Goal: Task Accomplishment & Management: Use online tool/utility

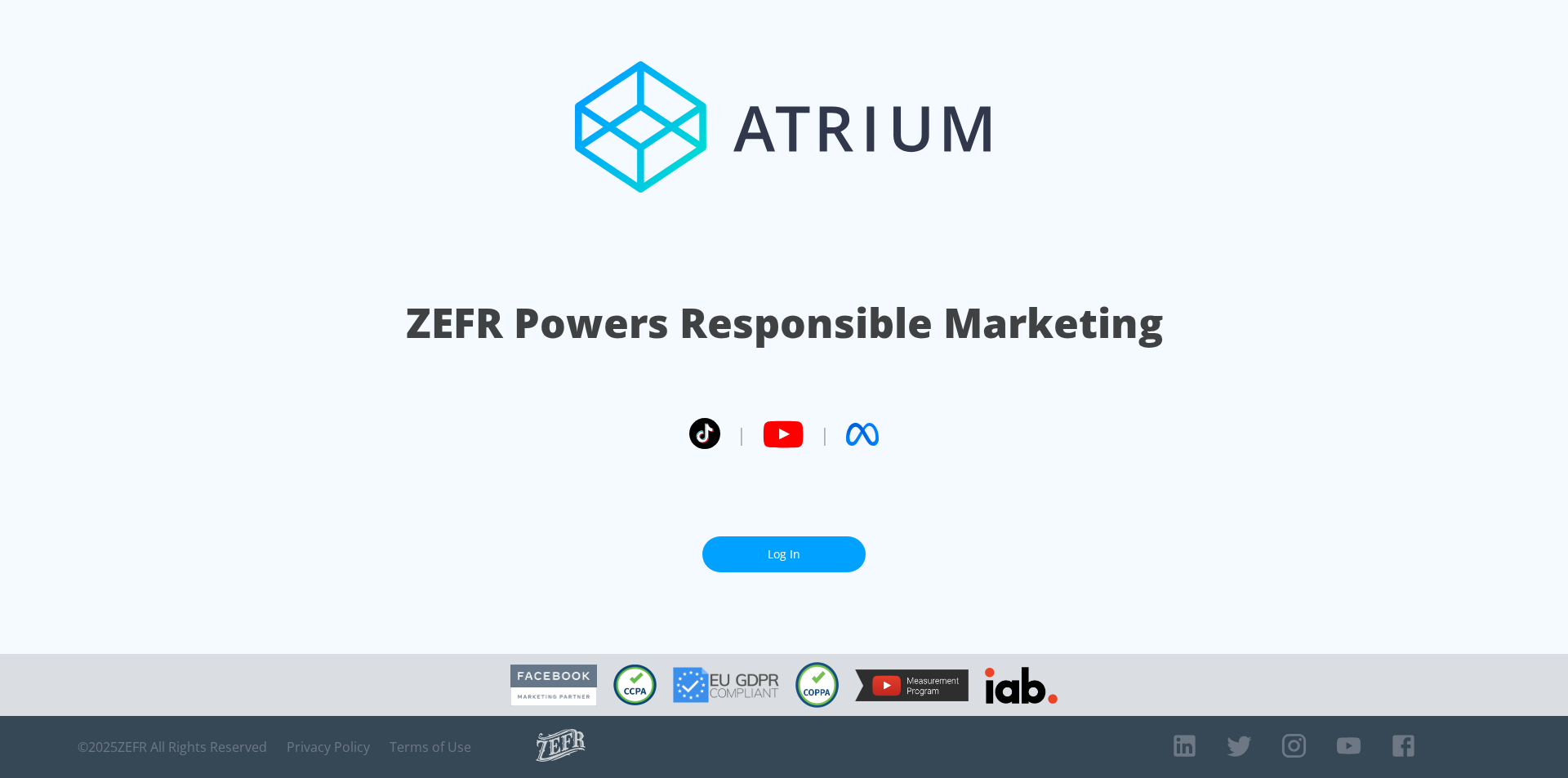
click at [852, 556] on link "Log In" at bounding box center [784, 555] width 163 height 37
